Goal: Find specific page/section: Find specific page/section

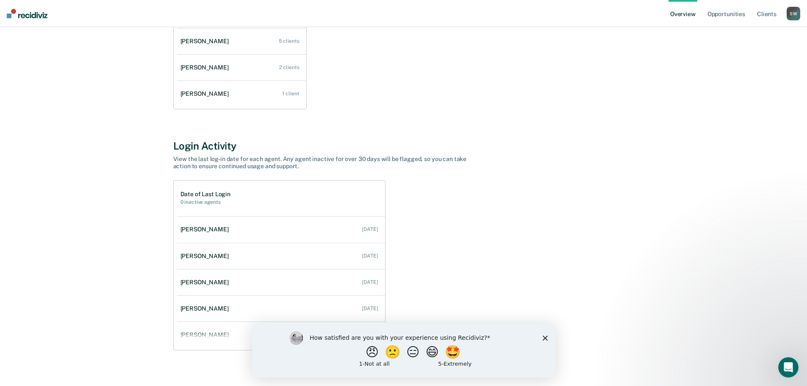
scroll to position [194, 0]
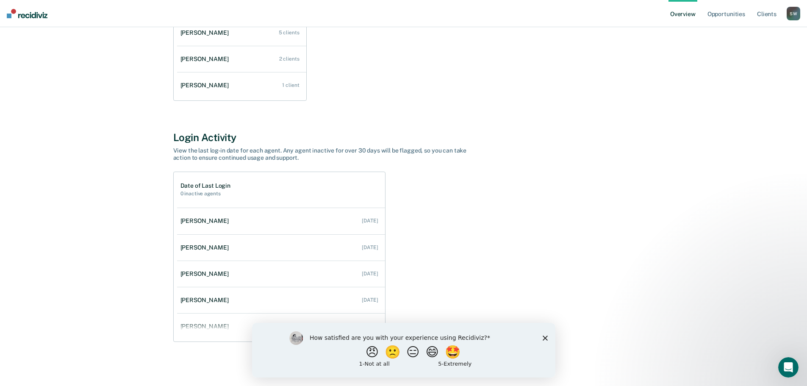
drag, startPoint x: 545, startPoint y: 337, endPoint x: 792, endPoint y: 658, distance: 404.9
click at [545, 337] on icon "Close survey" at bounding box center [544, 337] width 5 height 5
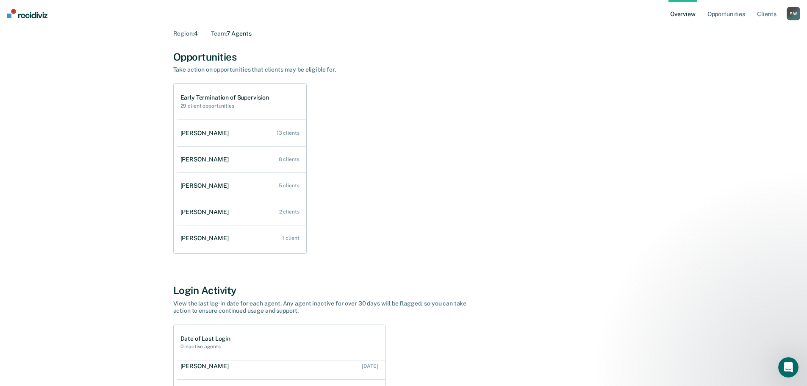
scroll to position [0, 0]
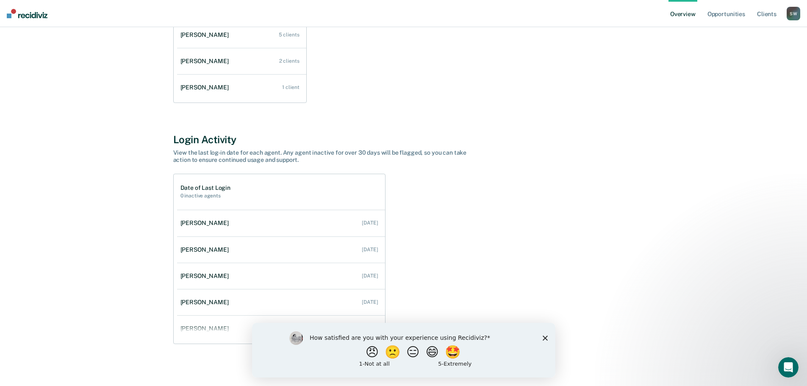
scroll to position [194, 0]
